Goal: Check status: Check status

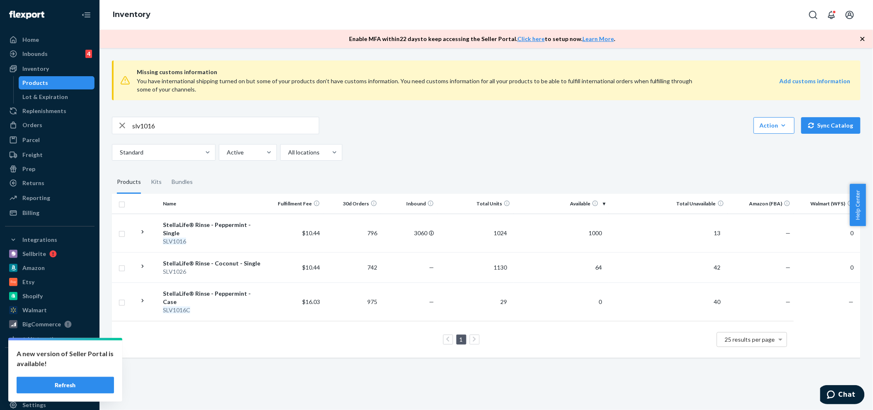
click at [73, 385] on button "Refresh" at bounding box center [65, 385] width 97 height 17
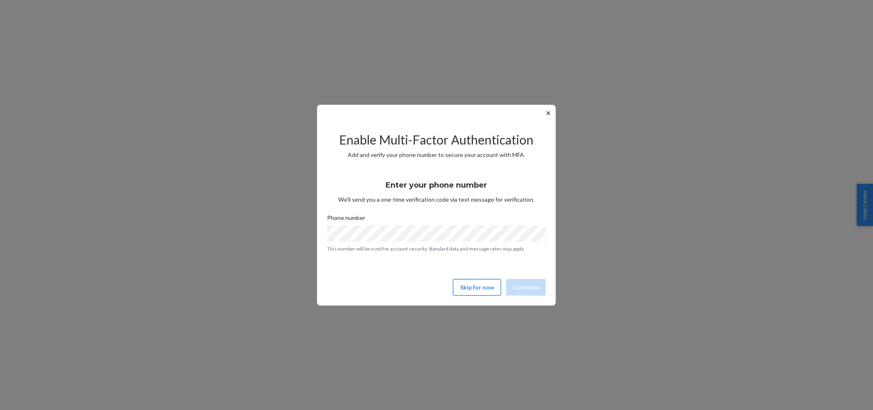
click at [478, 288] on button "Skip for now" at bounding box center [477, 287] width 48 height 17
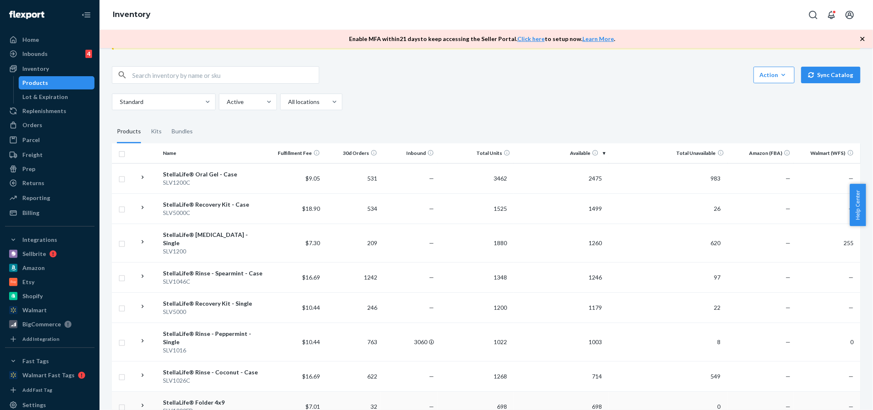
scroll to position [32, 0]
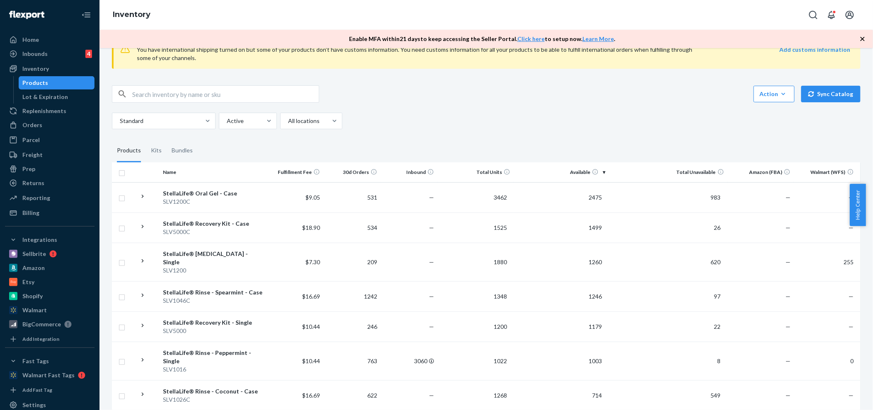
click at [173, 92] on input "text" at bounding box center [225, 94] width 187 height 17
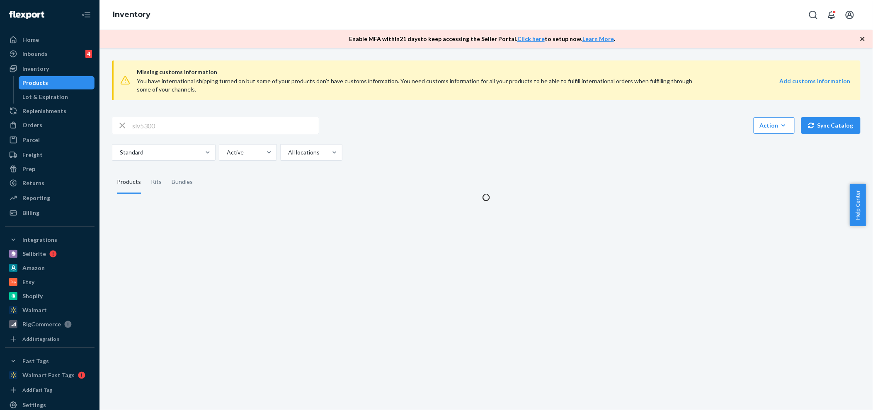
scroll to position [0, 0]
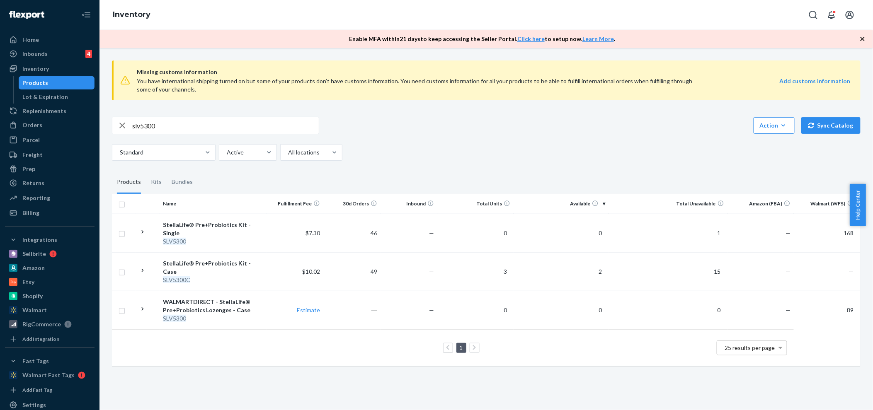
click at [165, 126] on input "slv5300" at bounding box center [225, 125] width 187 height 17
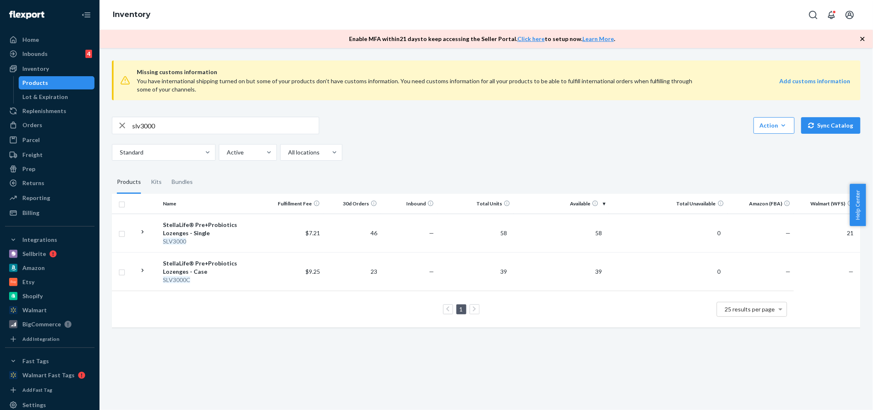
click at [159, 124] on input "slv3000" at bounding box center [225, 125] width 187 height 17
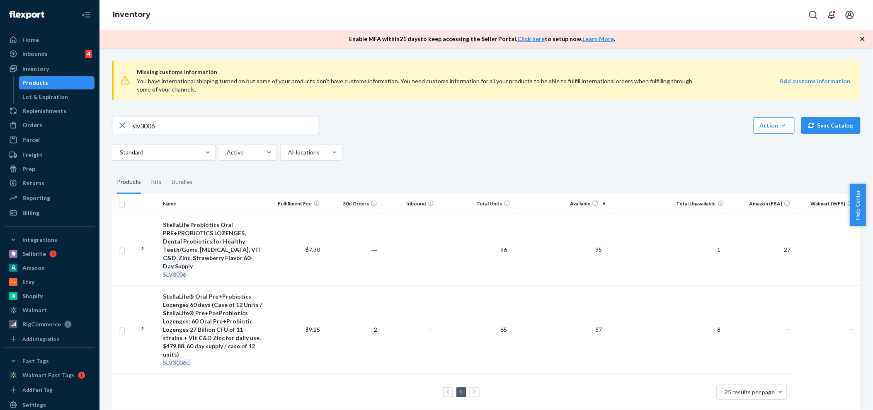
drag, startPoint x: 140, startPoint y: 124, endPoint x: 173, endPoint y: 124, distance: 32.7
click at [173, 124] on input "slv3006" at bounding box center [225, 125] width 187 height 17
type input "slv5200"
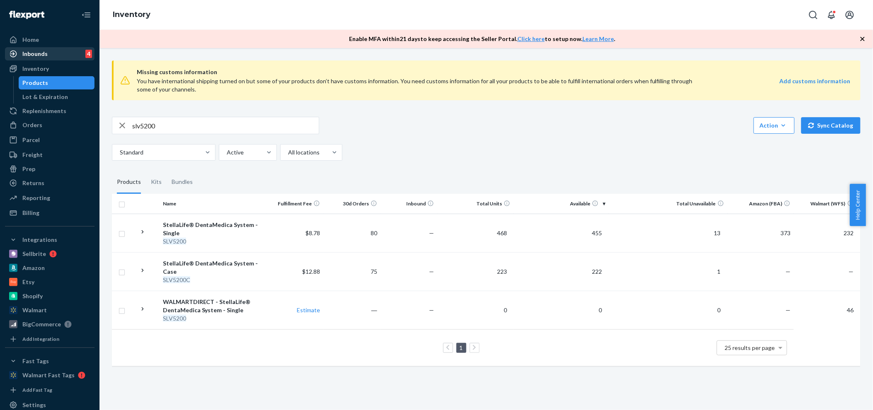
click at [23, 54] on div "Inbounds" at bounding box center [34, 54] width 25 height 8
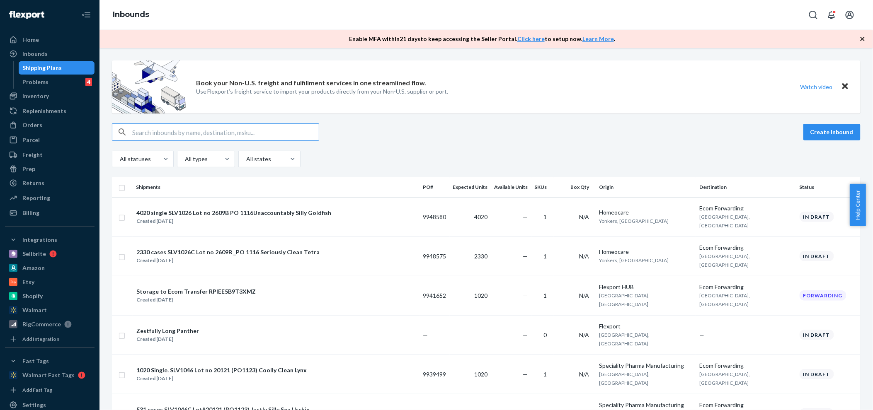
click at [196, 134] on input "text" at bounding box center [225, 132] width 187 height 17
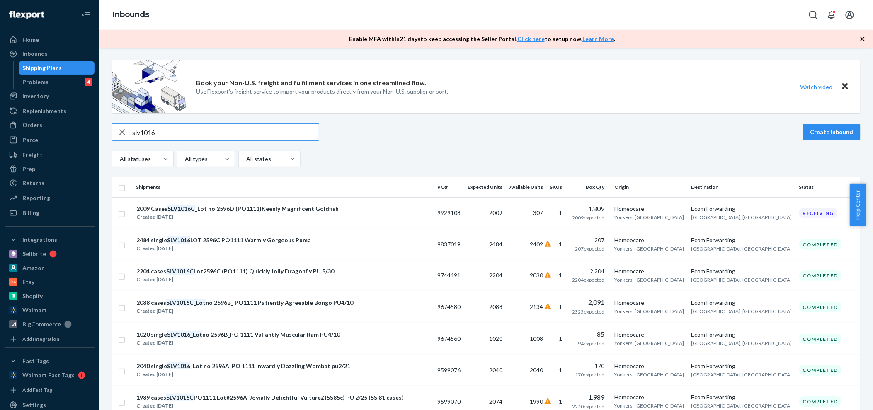
type input "slv1016"
click at [121, 129] on icon "button" at bounding box center [122, 132] width 10 height 17
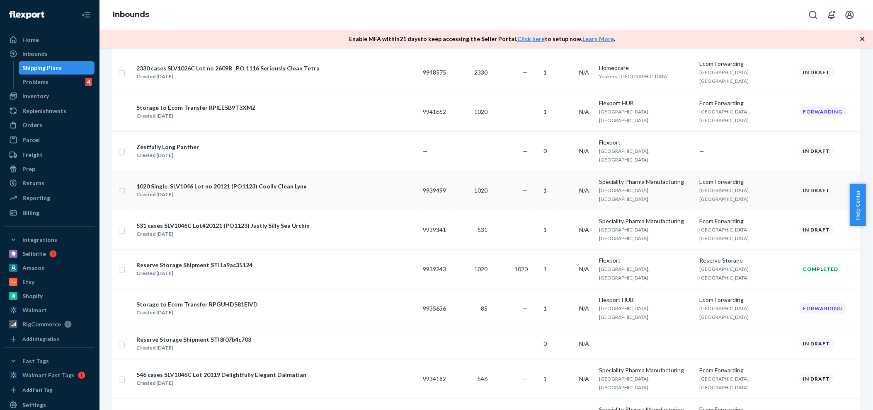
scroll to position [276, 0]
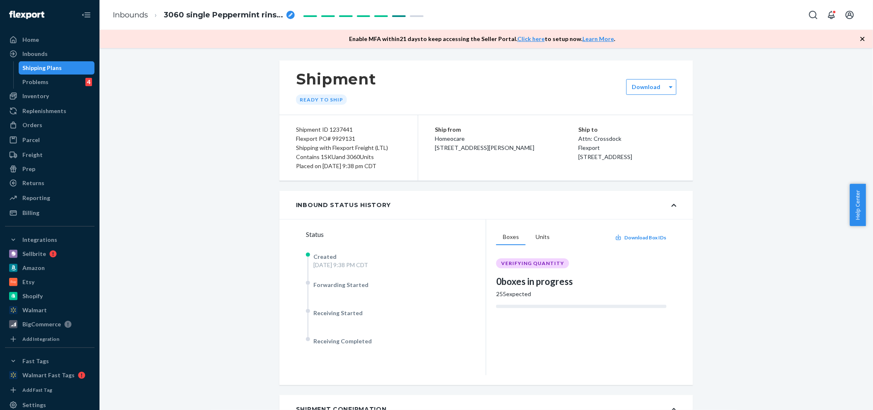
click at [222, 12] on span "3060 single Peppermint rinse Lot no 2596D (PO1111) Quietly Long Indri(PU9/23)" at bounding box center [223, 15] width 119 height 11
click at [264, 16] on span "3060 single Peppermint rinse Lot no 2596D (PO1111) Quietly Long Indri(PU9/23)" at bounding box center [223, 15] width 119 height 11
drag, startPoint x: 185, startPoint y: 15, endPoint x: 127, endPoint y: 14, distance: 57.6
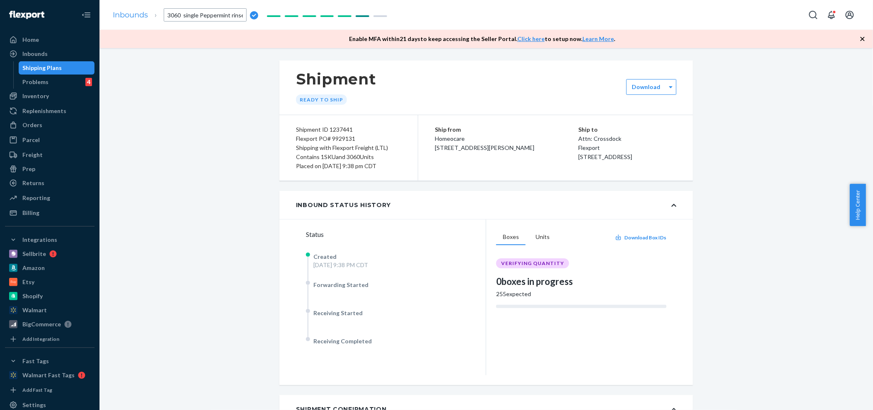
click at [127, 14] on ol "Inbounds 3060 single Peppermint rinse Lot no 2596D (PO1111) Quietly Long Indri(…" at bounding box center [185, 15] width 159 height 27
click at [242, 15] on input "3060 single Peppermint rinse Lot no 2596D (PO1111) Quietly Long Indri(PU9/23)" at bounding box center [205, 14] width 83 height 13
drag, startPoint x: 243, startPoint y: 14, endPoint x: 218, endPoint y: 15, distance: 25.3
click at [218, 15] on input "3060 single Peppermint rinse Lot no 2596D (PO1111) Quietly Long Indri(PU9/23)" at bounding box center [205, 14] width 83 height 13
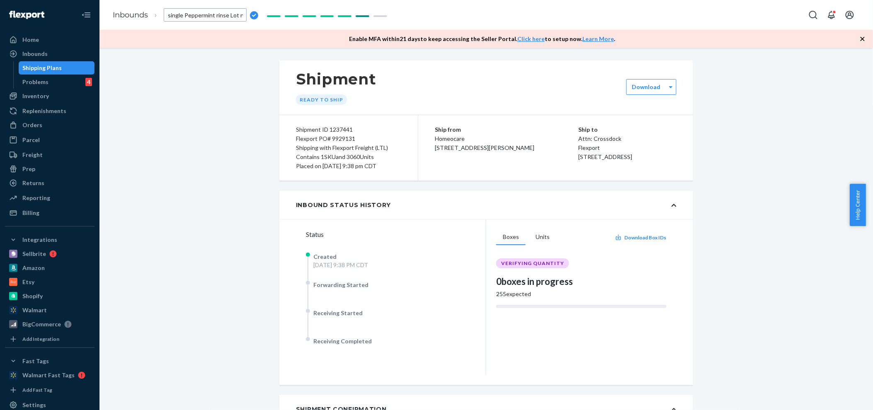
click at [216, 15] on input "3060 single Peppermint rinse Lot no 2596D (PO1111) Quietly Long Indri(PU9/23)" at bounding box center [205, 14] width 83 height 13
drag, startPoint x: 227, startPoint y: 14, endPoint x: 184, endPoint y: 15, distance: 42.7
click at [184, 15] on input "3060 single Peppermint rinse Lot no 2596D (PO1111) Quietly Long Indri(PU9/23)" at bounding box center [205, 14] width 83 height 13
type input "3060 single SLV1016 Lot no 2596D (PO1111) Quietly Long Indri(PU9/23)"
click at [221, 41] on div "Enable MFA within 21 days to keep accessing the Seller Portal. Click here to se…" at bounding box center [485, 39] width 773 height 18
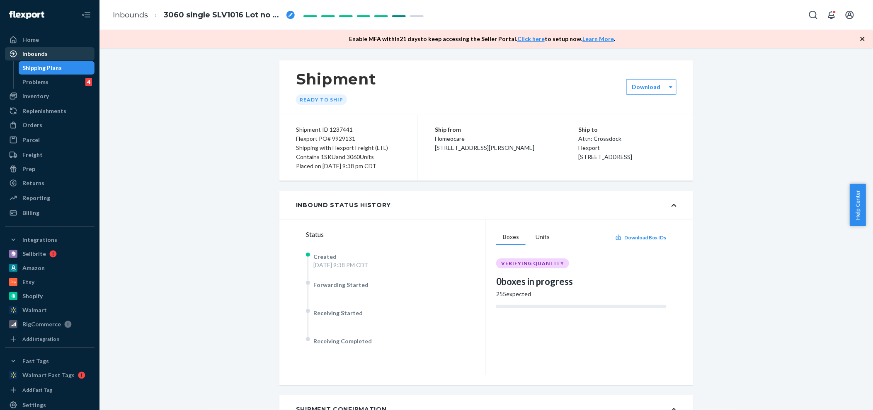
click at [36, 53] on div "Inbounds" at bounding box center [34, 54] width 25 height 8
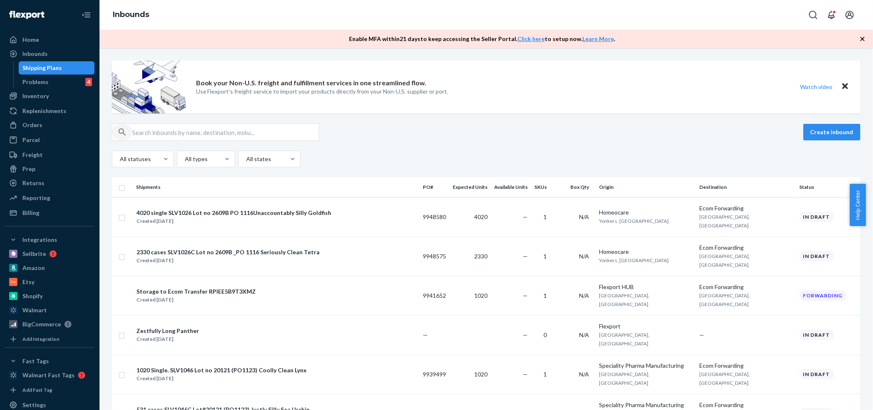
click at [131, 134] on div "button" at bounding box center [122, 132] width 20 height 17
click at [142, 131] on input "text" at bounding box center [225, 132] width 187 height 17
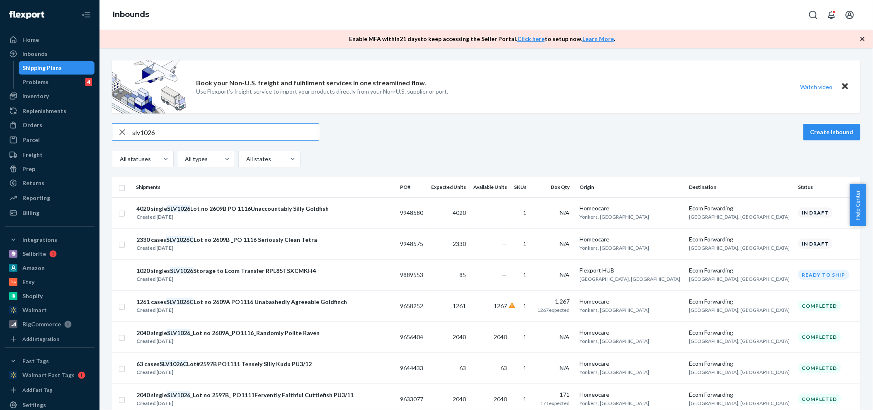
type input "slv1026"
click at [37, 54] on div "Inbounds" at bounding box center [34, 54] width 25 height 8
click at [169, 129] on input "slv1026" at bounding box center [225, 132] width 187 height 17
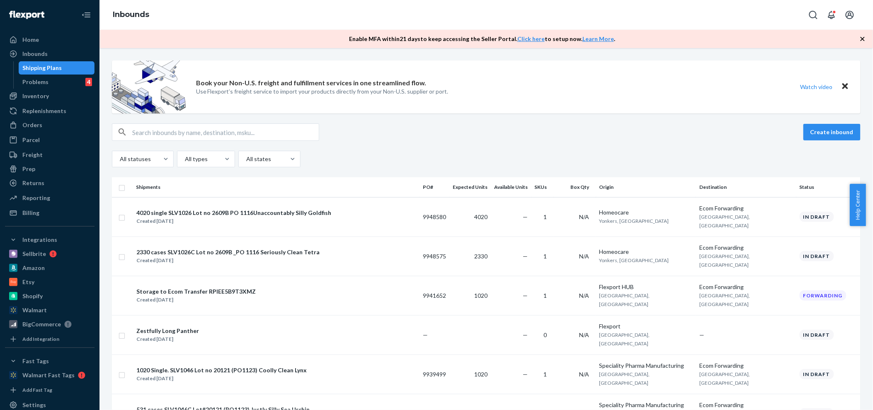
click at [159, 136] on input "text" at bounding box center [225, 132] width 187 height 17
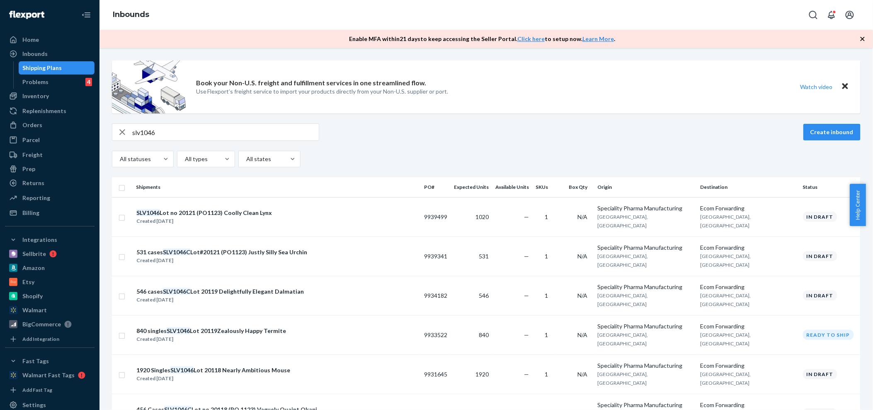
click at [164, 133] on input "slv1046" at bounding box center [225, 132] width 187 height 17
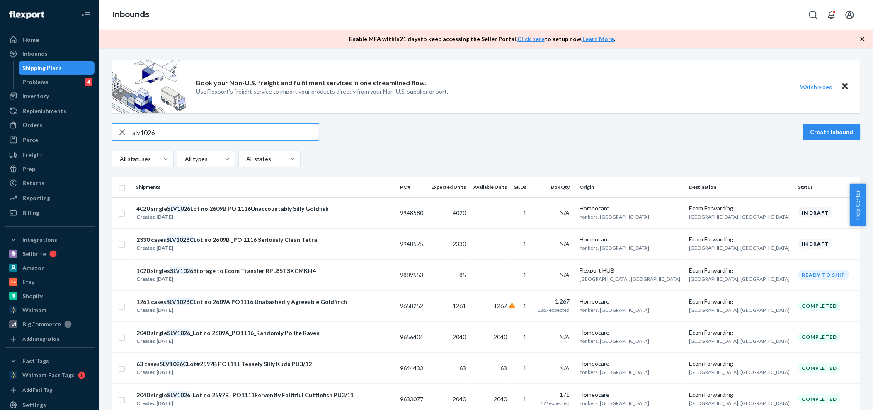
type input "slv1026"
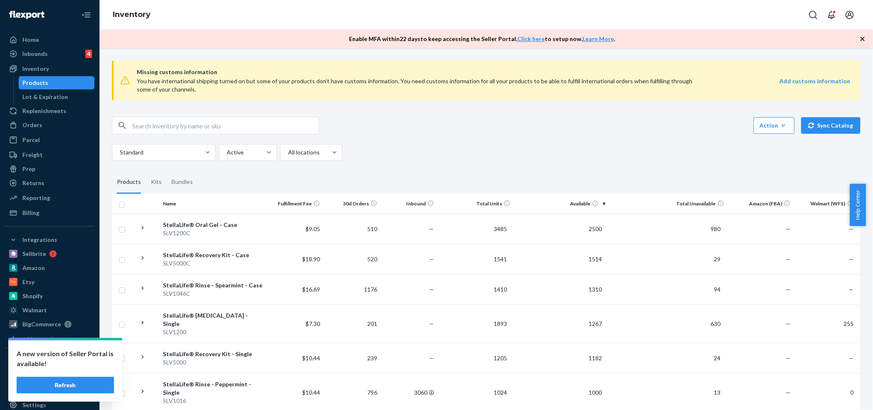
click at [63, 386] on button "Refresh" at bounding box center [65, 385] width 97 height 17
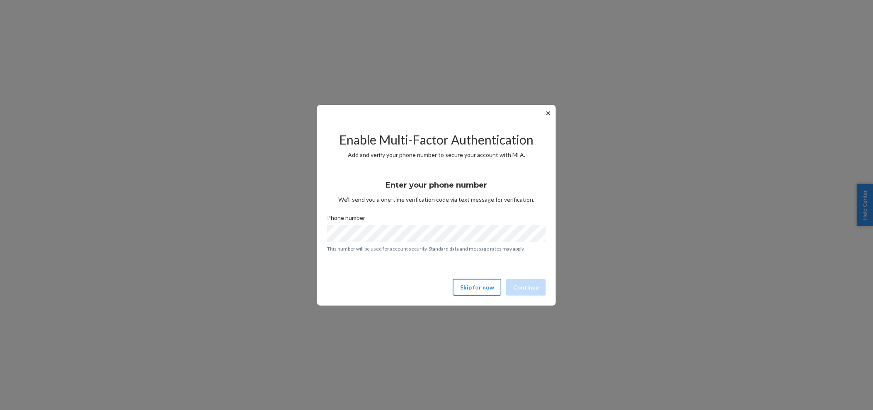
click at [480, 287] on button "Skip for now" at bounding box center [477, 287] width 48 height 17
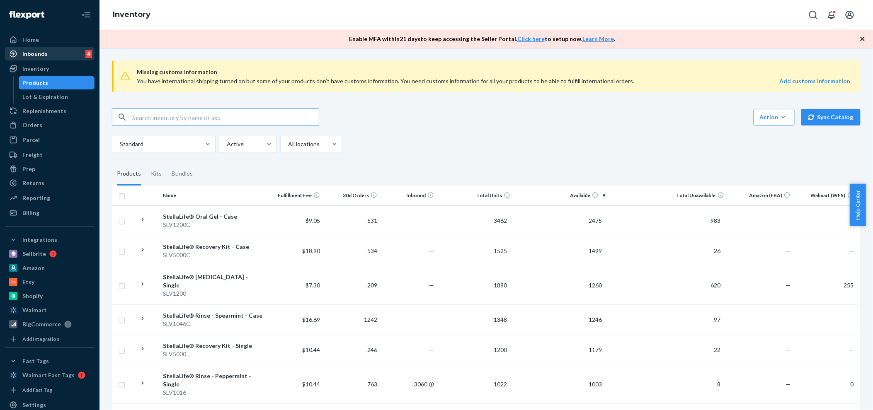
click at [35, 52] on div "Inbounds" at bounding box center [34, 54] width 25 height 8
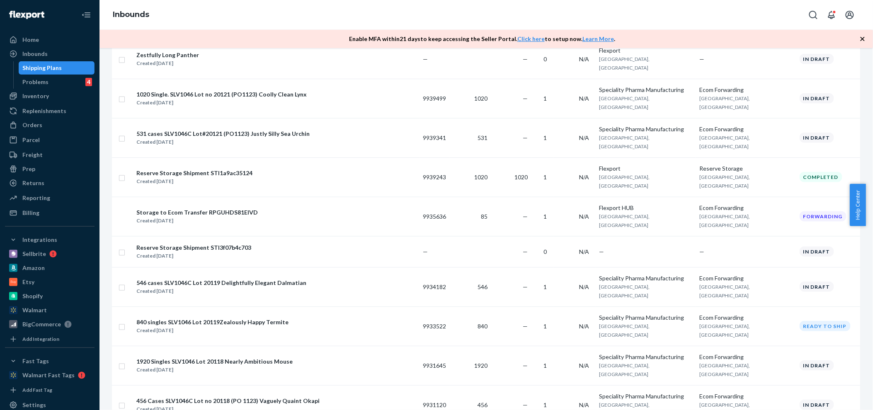
scroll to position [368, 0]
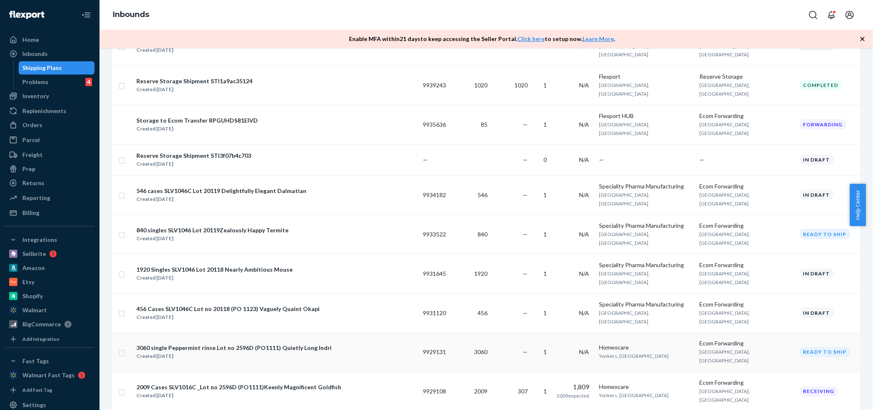
click at [213, 344] on div "3060 single Peppermint rinse Lot no 2596D (PO1111) Quietly Long Indri" at bounding box center [233, 348] width 195 height 8
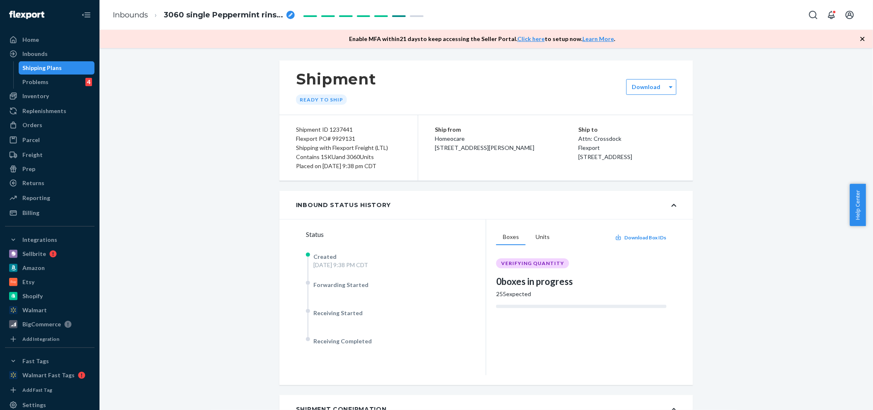
drag, startPoint x: 189, startPoint y: 15, endPoint x: 213, endPoint y: 114, distance: 101.6
click at [238, 15] on span "3060 single Peppermint rinse Lot no 2596D (PO1111) Quietly Long Indri" at bounding box center [223, 15] width 119 height 11
type input "3060 single Peppermint rinse Lot no 2596D (PO1111) Quietly Long Indri(PU9/23)"
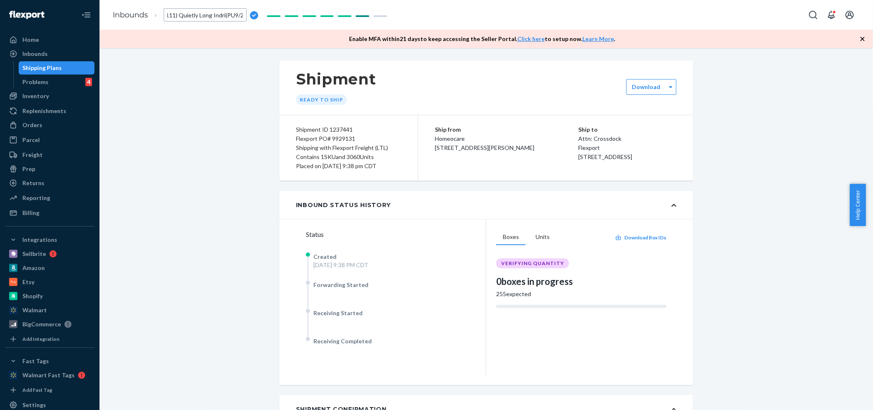
scroll to position [0, 132]
click at [31, 54] on div "Inbounds" at bounding box center [34, 54] width 25 height 8
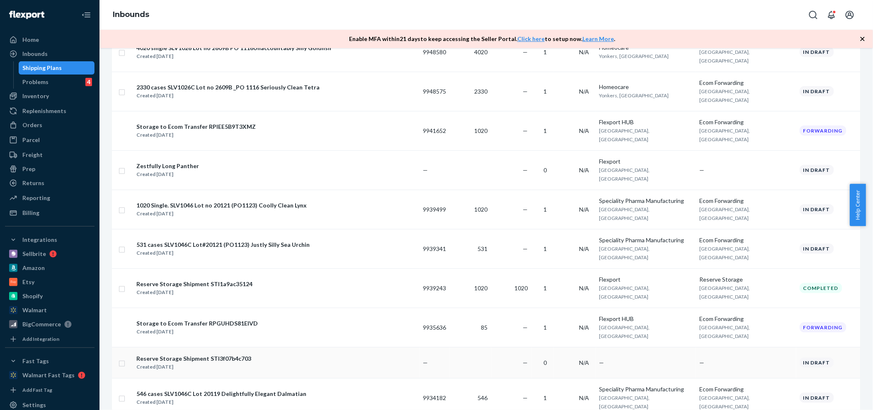
scroll to position [184, 0]
